Goal: Task Accomplishment & Management: Complete application form

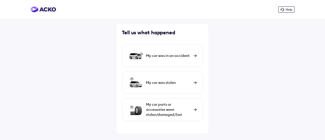
click at [165, 115] on div "My car parts or accessories were stolen/damaged/lost" at bounding box center [168, 109] width 45 height 15
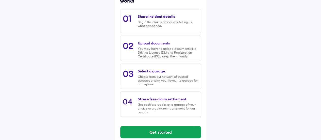
scroll to position [88, 0]
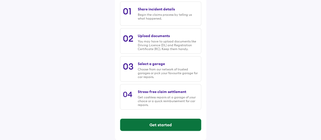
click at [157, 125] on button "Get started" at bounding box center [160, 125] width 81 height 12
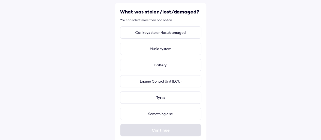
scroll to position [26, 0]
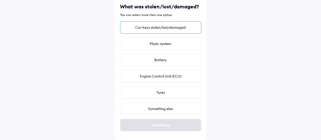
click at [157, 29] on div "Car keys stolen/lost/damaged" at bounding box center [160, 27] width 81 height 12
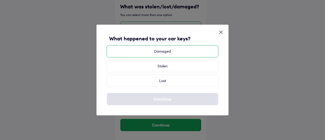
click at [162, 54] on div "Damaged" at bounding box center [163, 51] width 112 height 12
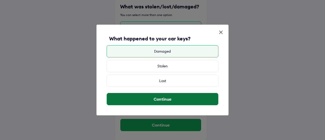
click at [159, 98] on button "Continue" at bounding box center [162, 99] width 111 height 12
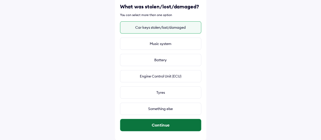
click at [166, 127] on button "Continue" at bounding box center [160, 125] width 81 height 12
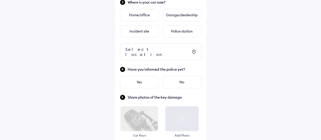
scroll to position [171, 0]
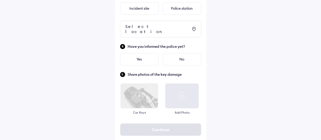
click at [183, 96] on div at bounding box center [182, 95] width 34 height 25
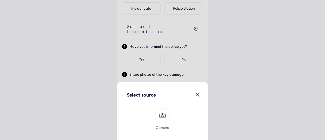
click at [196, 98] on div "Select source" at bounding box center [162, 95] width 81 height 16
click at [156, 94] on span at bounding box center [156, 95] width 0 height 6
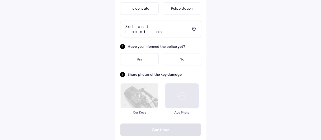
click at [141, 96] on img at bounding box center [139, 95] width 38 height 25
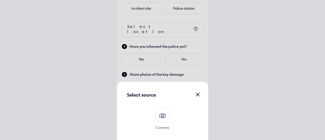
click at [163, 116] on img at bounding box center [163, 116] width 8 height 8
click at [0, 0] on input "Camera" at bounding box center [0, 0] width 0 height 0
click at [163, 117] on img at bounding box center [163, 116] width 8 height 8
click at [0, 0] on input "Camera" at bounding box center [0, 0] width 0 height 0
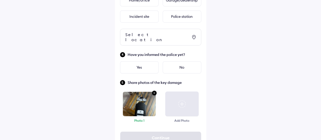
scroll to position [163, 0]
click at [180, 63] on div "No" at bounding box center [182, 68] width 39 height 12
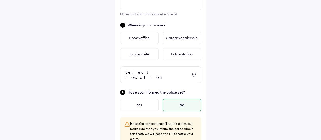
scroll to position [125, 0]
click at [146, 40] on div "Home/office" at bounding box center [139, 38] width 39 height 12
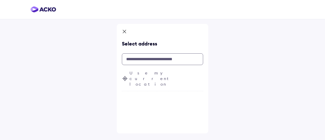
click at [145, 61] on input "text" at bounding box center [162, 59] width 81 height 12
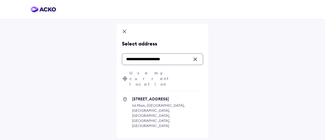
click at [163, 97] on span "40, 8th Cross Rd 1st Main, Vijaya Bank Colony, Banaswadi, Bengaluru, Karnataka,…" at bounding box center [167, 114] width 71 height 37
type input "**********"
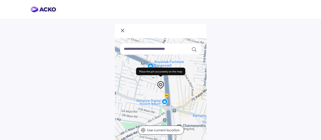
drag, startPoint x: 205, startPoint y: 76, endPoint x: 189, endPoint y: 95, distance: 24.5
click at [189, 95] on div at bounding box center [160, 89] width 91 height 102
click at [67, 45] on div "Keyboard shortcuts Map Data Map data ©2025 Map data ©2025 100 m Click to toggle…" at bounding box center [160, 98] width 321 height 197
drag, startPoint x: 239, startPoint y: 79, endPoint x: 221, endPoint y: 93, distance: 22.3
click at [221, 93] on div "Keyboard shortcuts Map Data Map data ©2025 Map data ©2025 100 m Click to toggle…" at bounding box center [160, 98] width 321 height 197
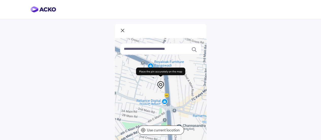
scroll to position [67, 0]
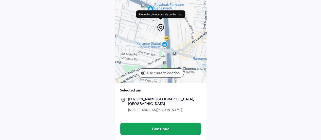
click at [136, 108] on div "18, Ramamurthi Nagar Main Rd, Narmada Colony, Vijaya Bank Colony, Banaswadi, Be…" at bounding box center [164, 110] width 73 height 5
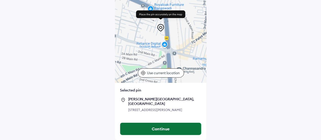
click at [164, 131] on button "Continue" at bounding box center [160, 129] width 81 height 12
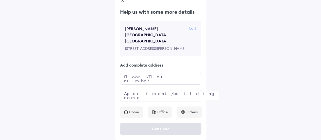
scroll to position [38, 0]
click at [142, 81] on input "text" at bounding box center [160, 79] width 81 height 12
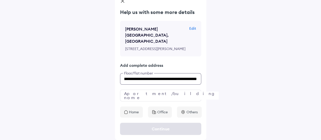
scroll to position [0, 75]
type input "**********"
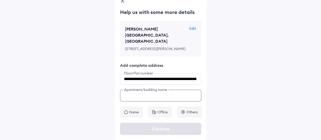
click at [142, 96] on input "text" at bounding box center [160, 96] width 81 height 12
type input "**"
click at [254, 96] on div "**********" at bounding box center [160, 56] width 321 height 170
click at [136, 112] on p "Home" at bounding box center [134, 112] width 10 height 5
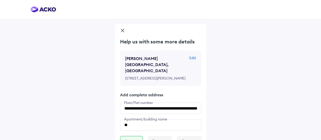
scroll to position [38, 0]
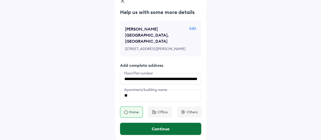
click at [160, 130] on button "Continue" at bounding box center [160, 129] width 81 height 12
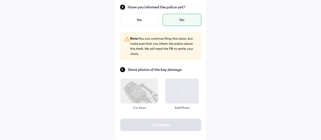
scroll to position [220, 0]
click at [182, 95] on div at bounding box center [182, 91] width 34 height 25
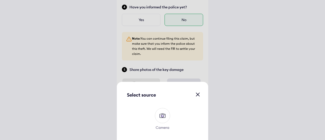
click at [161, 116] on img at bounding box center [163, 116] width 8 height 8
click at [0, 0] on input "Camera" at bounding box center [0, 0] width 0 height 0
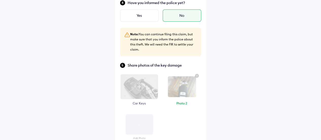
scroll to position [258, 0]
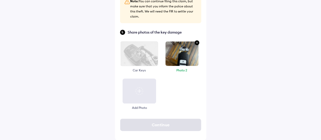
click at [138, 57] on img at bounding box center [140, 54] width 8 height 8
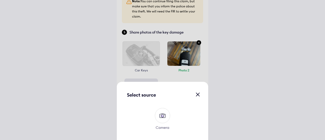
click at [164, 117] on img at bounding box center [163, 116] width 8 height 8
click at [0, 0] on input "Camera" at bounding box center [0, 0] width 0 height 0
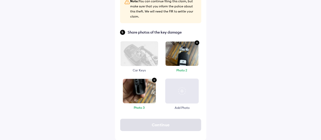
click at [143, 57] on img at bounding box center [140, 54] width 8 height 8
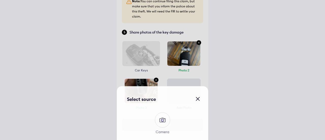
click at [161, 113] on img at bounding box center [163, 116] width 8 height 8
click at [0, 0] on input "Camera" at bounding box center [0, 0] width 0 height 0
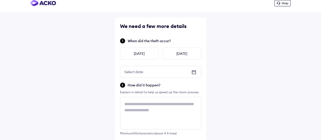
scroll to position [7, 0]
click at [139, 71] on div "Select date" at bounding box center [133, 71] width 27 height 9
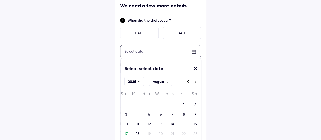
scroll to position [31, 0]
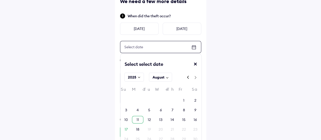
click at [138, 119] on div "11" at bounding box center [138, 119] width 3 height 5
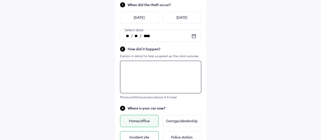
scroll to position [43, 0]
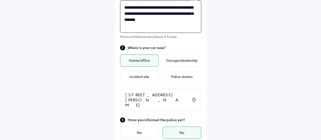
scroll to position [103, 0]
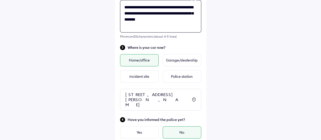
click at [156, 11] on textarea "**********" at bounding box center [160, 16] width 81 height 33
type textarea "**********"
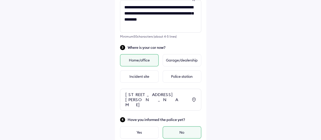
click at [234, 40] on div "**********" at bounding box center [160, 112] width 321 height 431
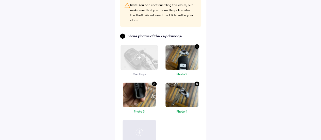
scroll to position [295, 0]
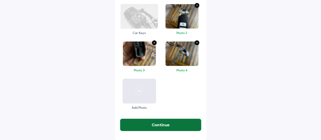
click at [157, 124] on button "Continue" at bounding box center [160, 125] width 81 height 12
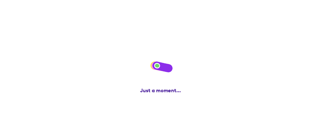
scroll to position [0, 0]
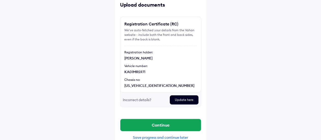
scroll to position [36, 0]
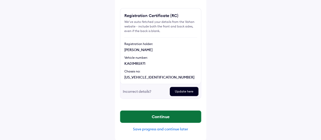
click at [153, 119] on button "Continue" at bounding box center [160, 117] width 81 height 12
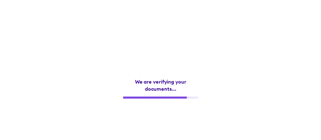
scroll to position [0, 0]
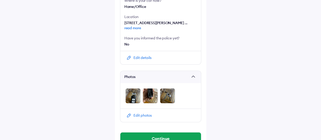
scroll to position [182, 0]
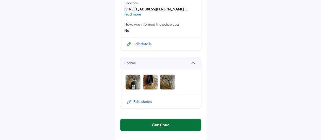
drag, startPoint x: 164, startPoint y: 126, endPoint x: 149, endPoint y: 125, distance: 15.0
click at [149, 125] on button "Continue" at bounding box center [160, 125] width 81 height 12
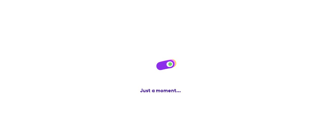
scroll to position [0, 0]
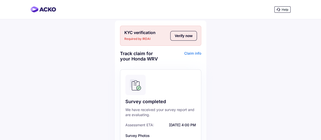
click at [185, 39] on button "Verify now" at bounding box center [184, 36] width 26 height 10
